Goal: Check status: Check status

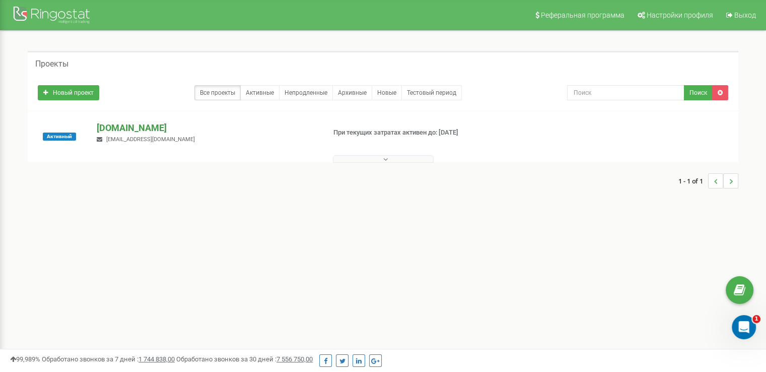
click at [175, 132] on p "[DOMAIN_NAME]" at bounding box center [207, 127] width 220 height 13
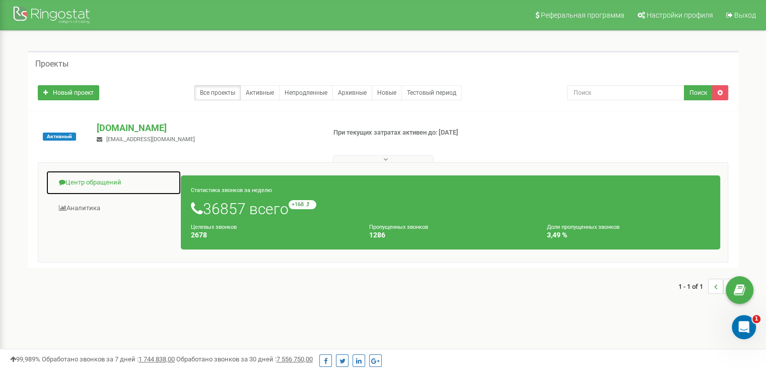
click at [89, 175] on link "Центр обращений" at bounding box center [113, 182] width 135 height 25
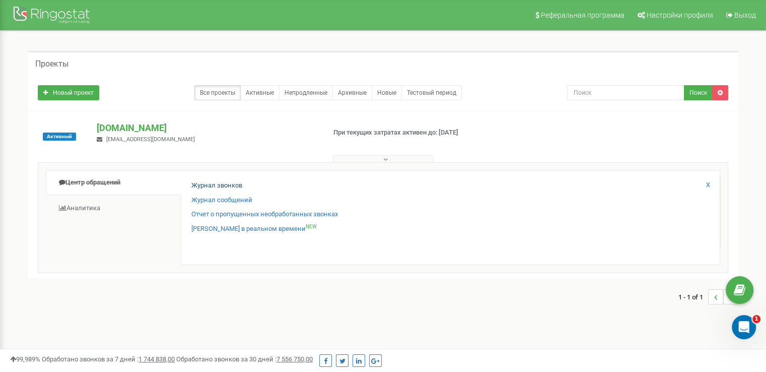
drag, startPoint x: 230, startPoint y: 191, endPoint x: 230, endPoint y: 186, distance: 5.1
click at [231, 190] on div "Журнал звонков" at bounding box center [450, 188] width 518 height 15
click at [230, 186] on link "Журнал звонков" at bounding box center [216, 186] width 51 height 10
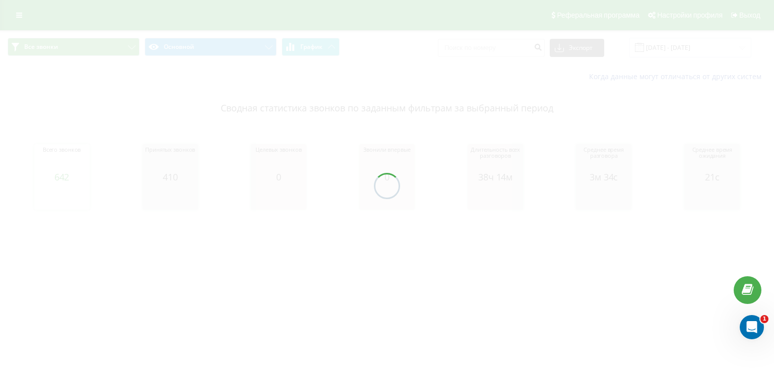
drag, startPoint x: 352, startPoint y: 158, endPoint x: 618, endPoint y: 91, distance: 275.1
click at [310, 161] on div at bounding box center [387, 186] width 774 height 372
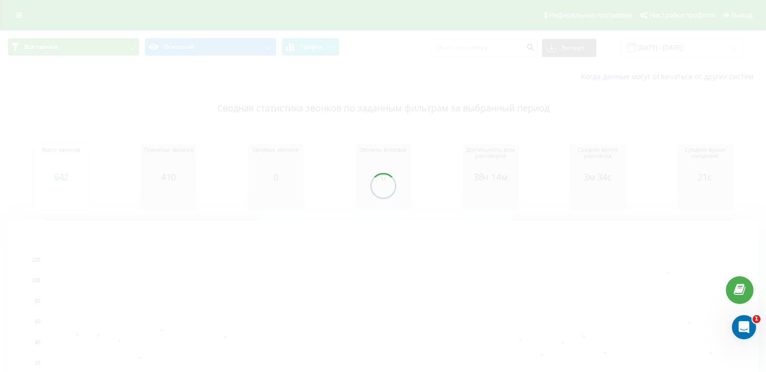
click at [651, 49] on div at bounding box center [383, 186] width 766 height 372
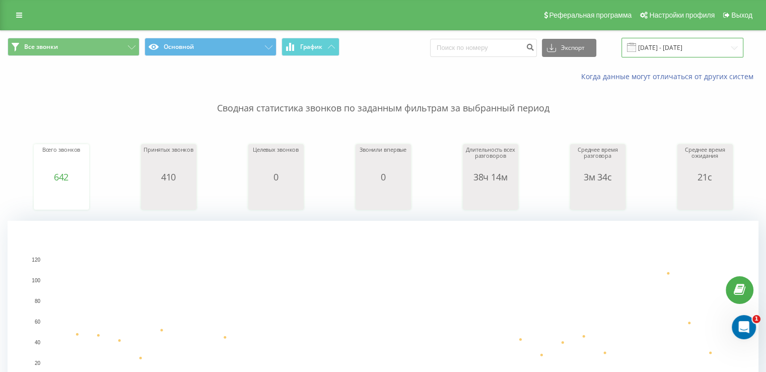
click at [651, 49] on input "20.07.2025 - 20.08.2025" at bounding box center [682, 48] width 122 height 20
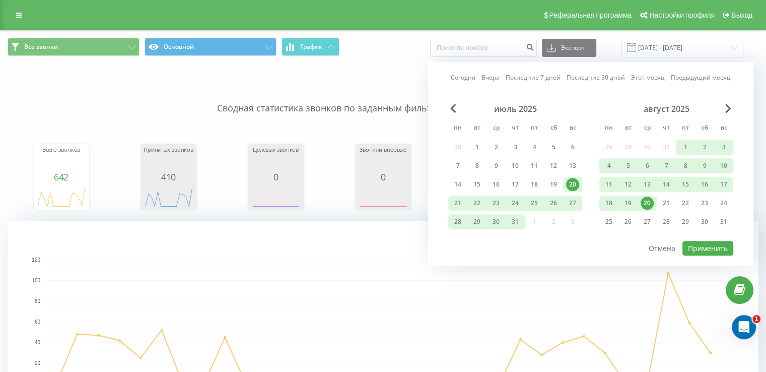
click at [645, 200] on div "20" at bounding box center [647, 202] width 13 height 13
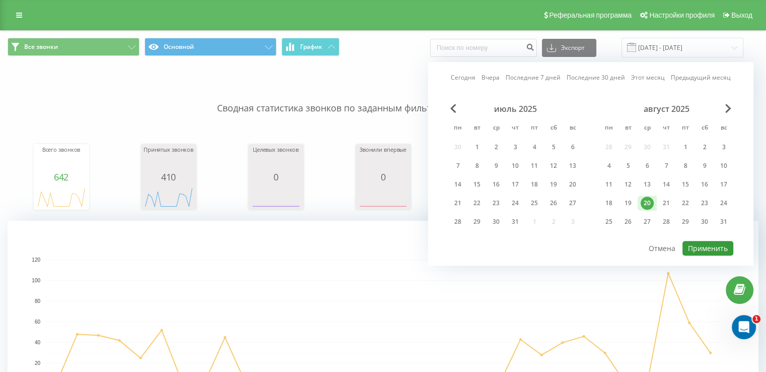
click at [704, 243] on button "Применить" at bounding box center [707, 248] width 51 height 15
type input "[DATE] - [DATE]"
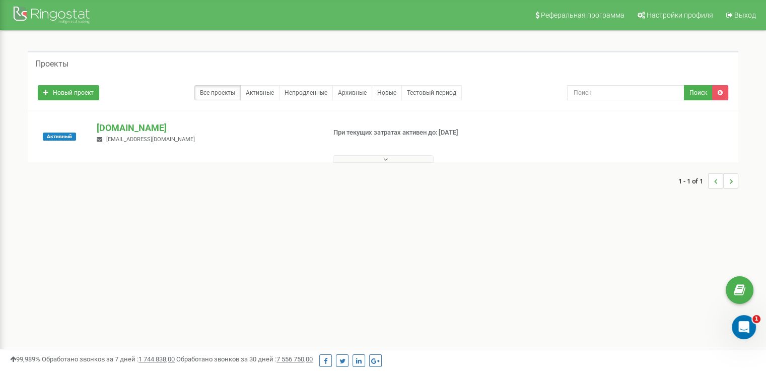
click at [186, 135] on div "merezha-prava.com.ua dariatarget@gmail.com" at bounding box center [206, 132] width 235 height 22
click at [180, 132] on p "[DOMAIN_NAME]" at bounding box center [207, 127] width 220 height 13
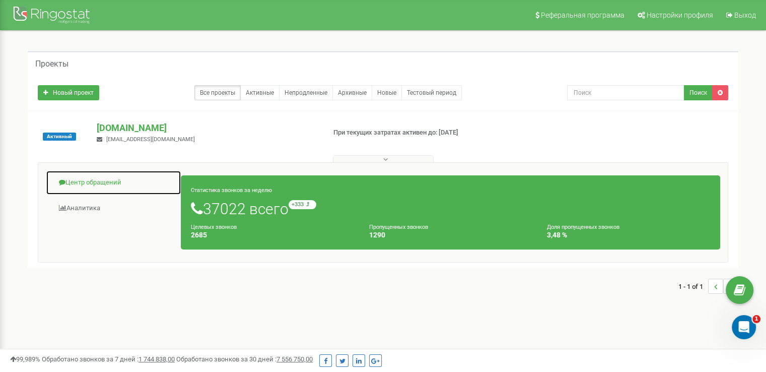
click at [95, 188] on link "Центр обращений" at bounding box center [113, 182] width 135 height 25
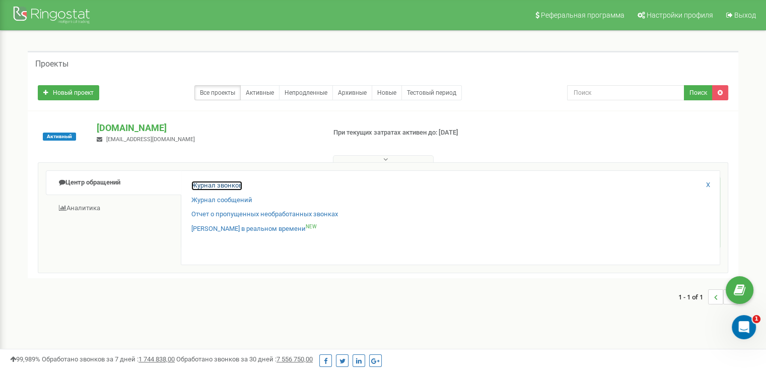
click at [204, 181] on link "Журнал звонков" at bounding box center [216, 186] width 51 height 10
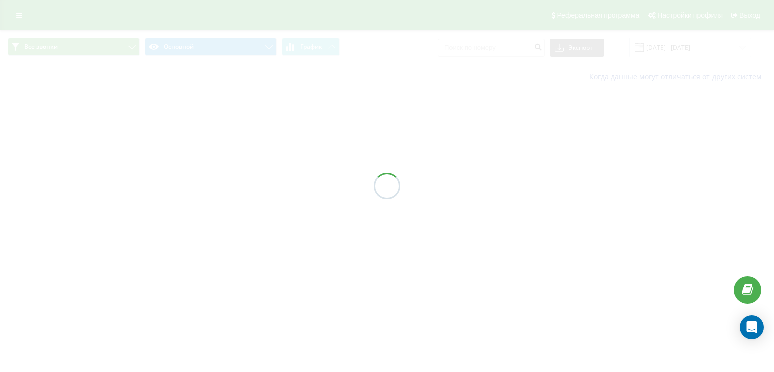
click at [676, 42] on div at bounding box center [387, 186] width 774 height 372
click at [682, 46] on div at bounding box center [387, 186] width 774 height 372
click at [681, 48] on div at bounding box center [387, 186] width 774 height 372
click at [675, 49] on div at bounding box center [387, 186] width 774 height 372
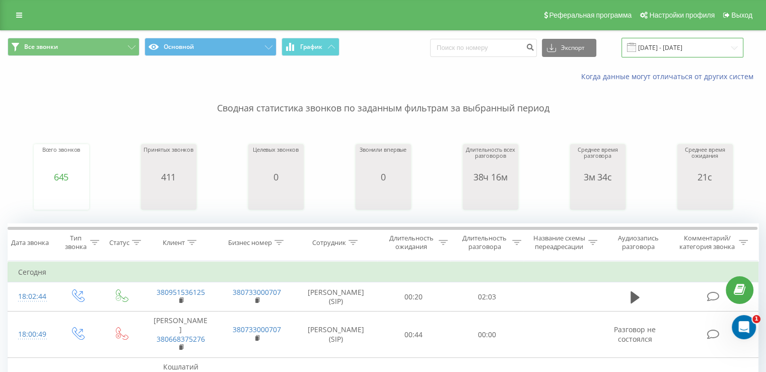
click at [675, 49] on input "[DATE] - [DATE]" at bounding box center [682, 48] width 122 height 20
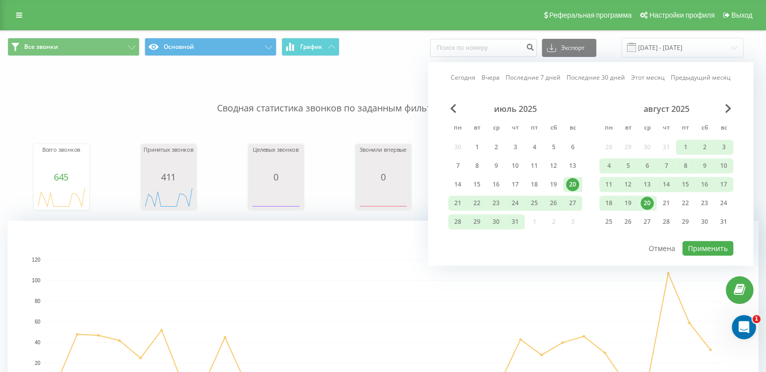
click at [652, 202] on div "20" at bounding box center [647, 202] width 13 height 13
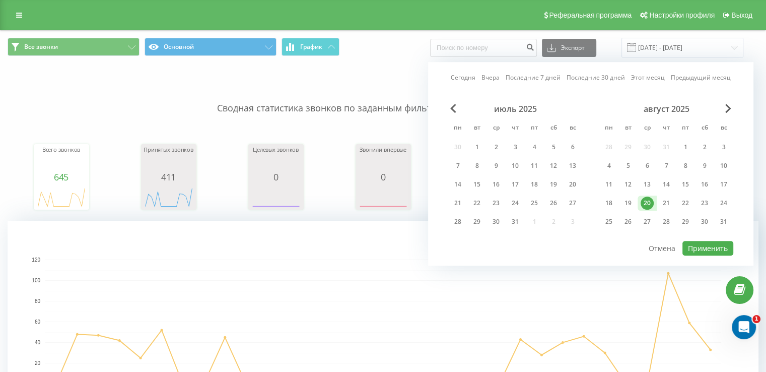
click at [701, 232] on div "июль 2025 пн вт ср чт пт сб вс 30 1 2 3 4 5 6 7 8 9 10 11 12 13 14 15 16 17 18 …" at bounding box center [590, 172] width 285 height 136
click at [703, 236] on div "июль 2025 пн вт ср чт пт сб вс 30 1 2 3 4 5 6 7 8 9 10 11 12 13 14 15 16 17 18 …" at bounding box center [590, 172] width 285 height 136
click at [710, 244] on button "Применить" at bounding box center [707, 248] width 51 height 15
type input "20.08.2025 - 20.08.2025"
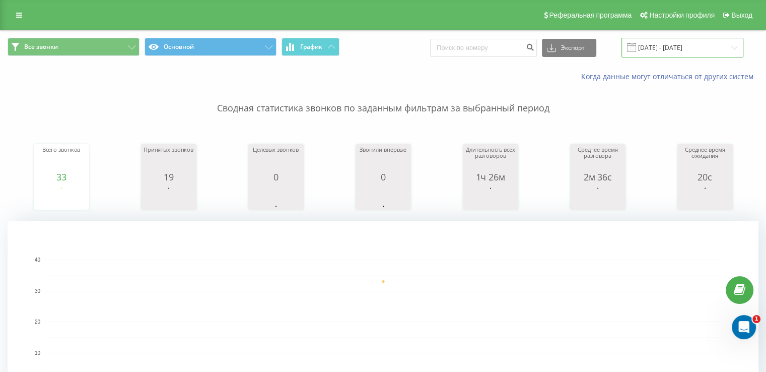
click at [646, 40] on input "20.08.2025 - 20.08.2025" at bounding box center [682, 48] width 122 height 20
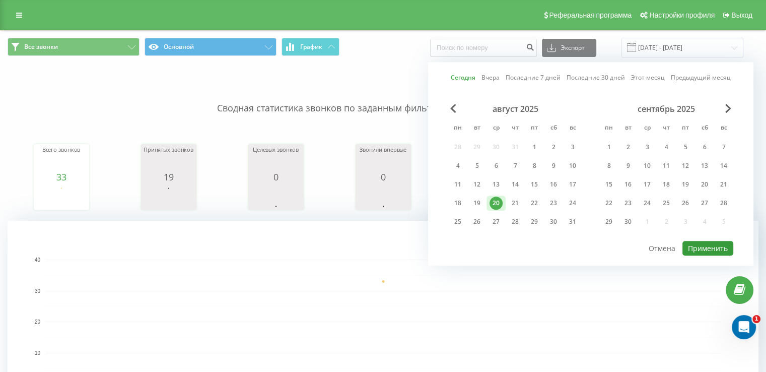
click at [699, 241] on button "Применить" at bounding box center [707, 248] width 51 height 15
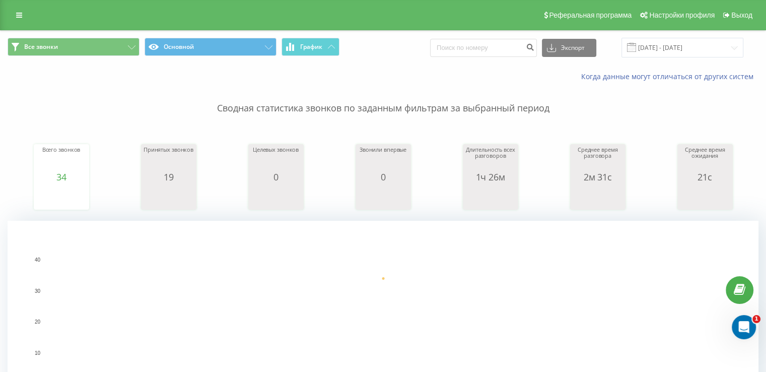
drag, startPoint x: 692, startPoint y: 32, endPoint x: 689, endPoint y: 43, distance: 11.6
click at [692, 34] on div "Все звонки Основной График Экспорт .csv .xls .xlsx 20.08.2025 - 20.08.2025" at bounding box center [383, 48] width 765 height 34
click at [689, 43] on input "[DATE] - [DATE]" at bounding box center [682, 48] width 122 height 20
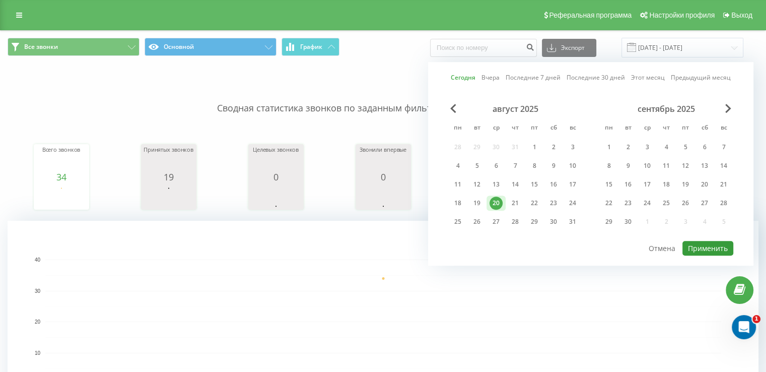
click at [707, 249] on button "Применить" at bounding box center [707, 248] width 51 height 15
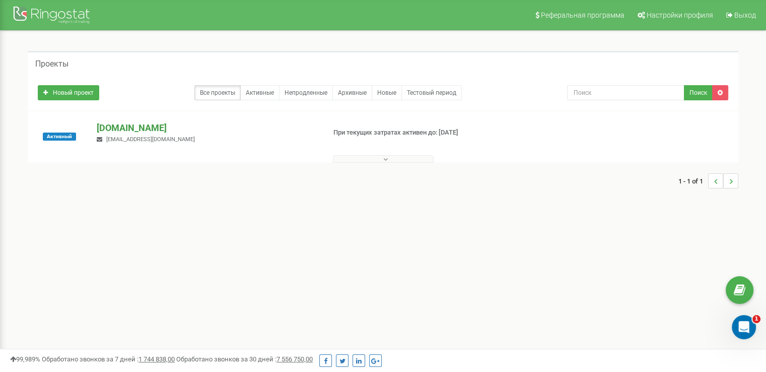
click at [169, 125] on p "[DOMAIN_NAME]" at bounding box center [207, 127] width 220 height 13
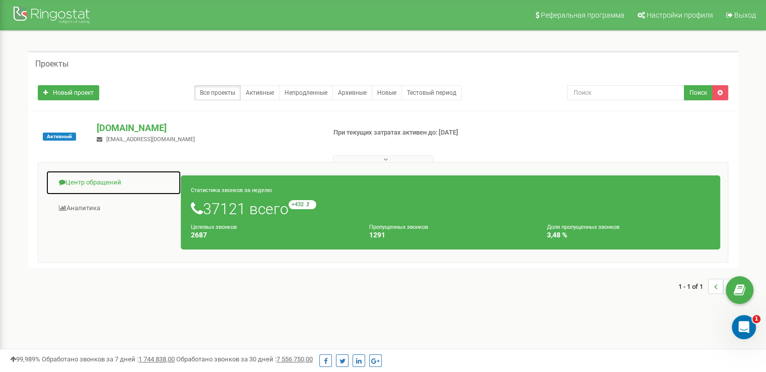
click at [79, 183] on link "Центр обращений" at bounding box center [113, 182] width 135 height 25
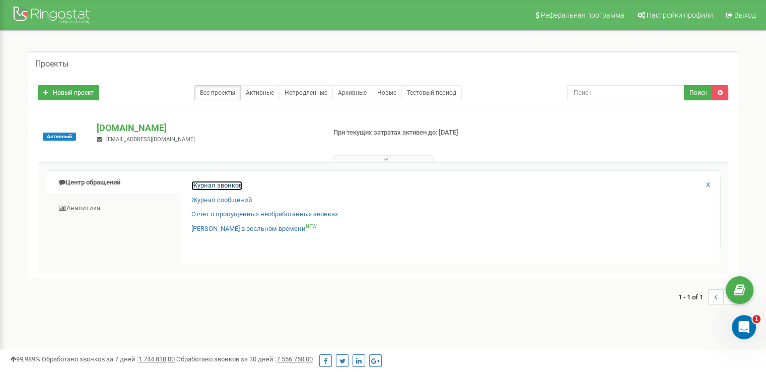
click at [224, 184] on link "Журнал звонков" at bounding box center [216, 186] width 51 height 10
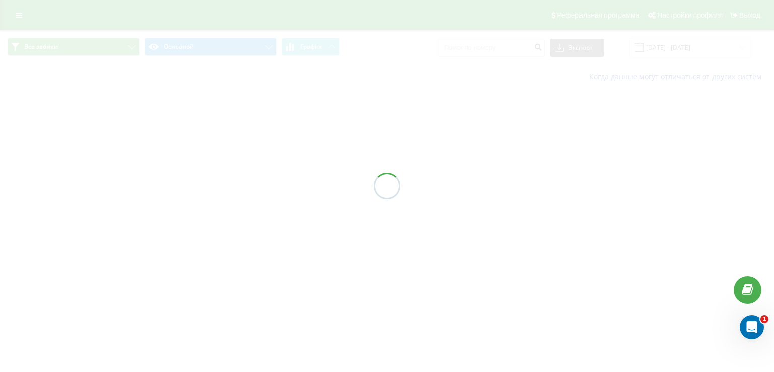
click at [669, 46] on div at bounding box center [387, 186] width 774 height 372
click at [685, 54] on div at bounding box center [387, 186] width 774 height 372
click at [686, 53] on div at bounding box center [387, 186] width 774 height 372
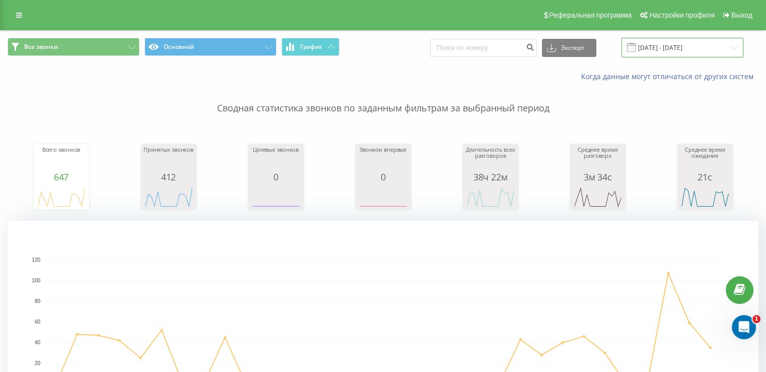
click at [656, 42] on input "[DATE] - [DATE]" at bounding box center [682, 48] width 122 height 20
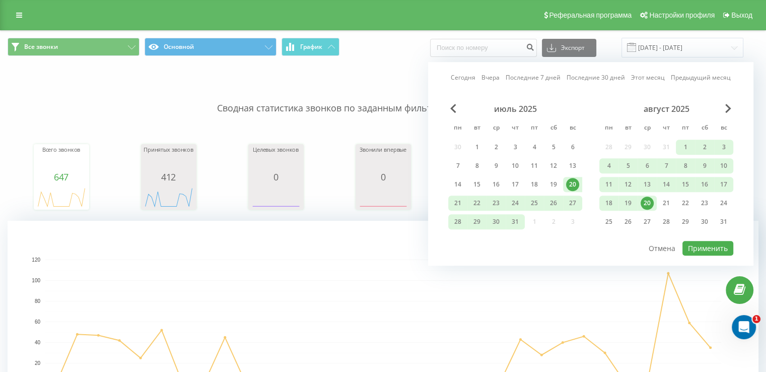
click at [648, 200] on div "20" at bounding box center [647, 202] width 13 height 13
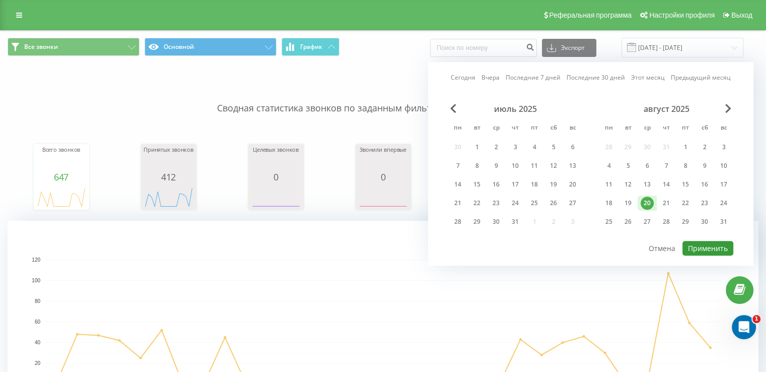
click at [693, 242] on button "Применить" at bounding box center [707, 248] width 51 height 15
type input "[DATE] - [DATE]"
